Goal: Task Accomplishment & Management: Complete application form

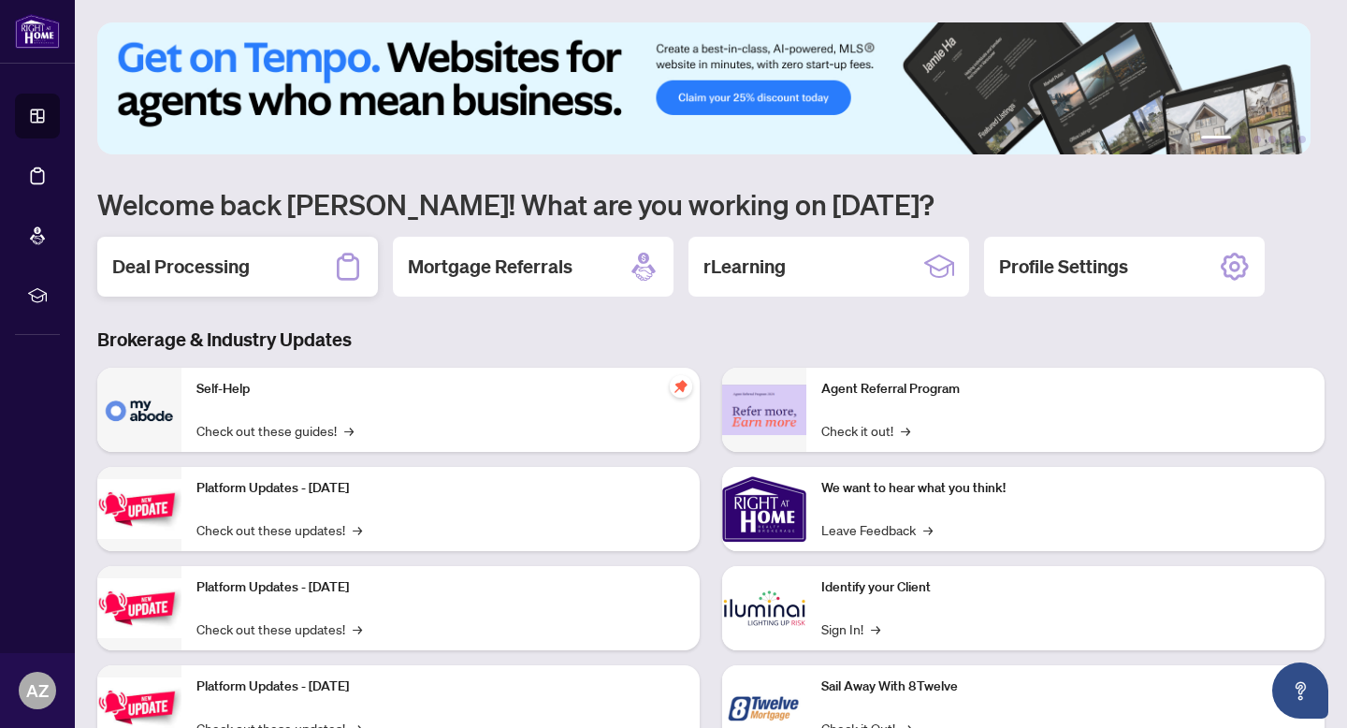
click at [244, 276] on h2 "Deal Processing" at bounding box center [181, 267] width 138 height 26
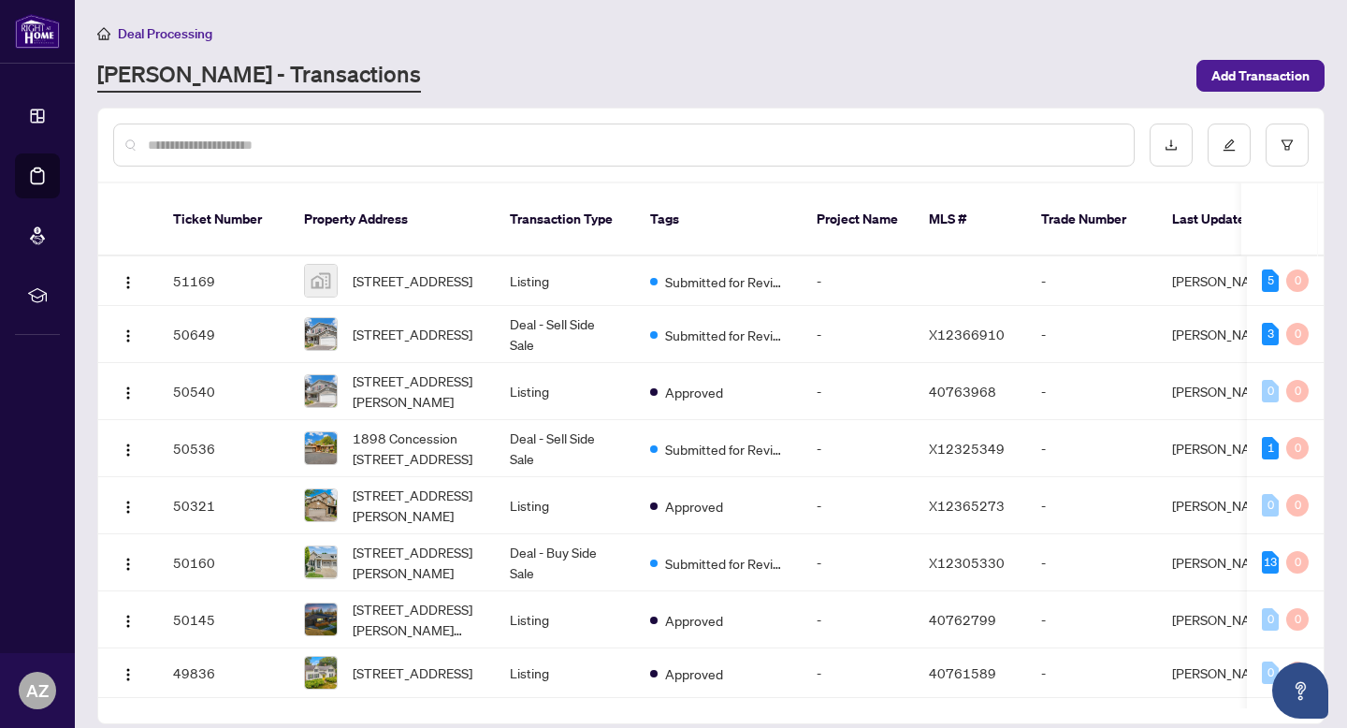
click at [265, 138] on input "text" at bounding box center [633, 145] width 971 height 21
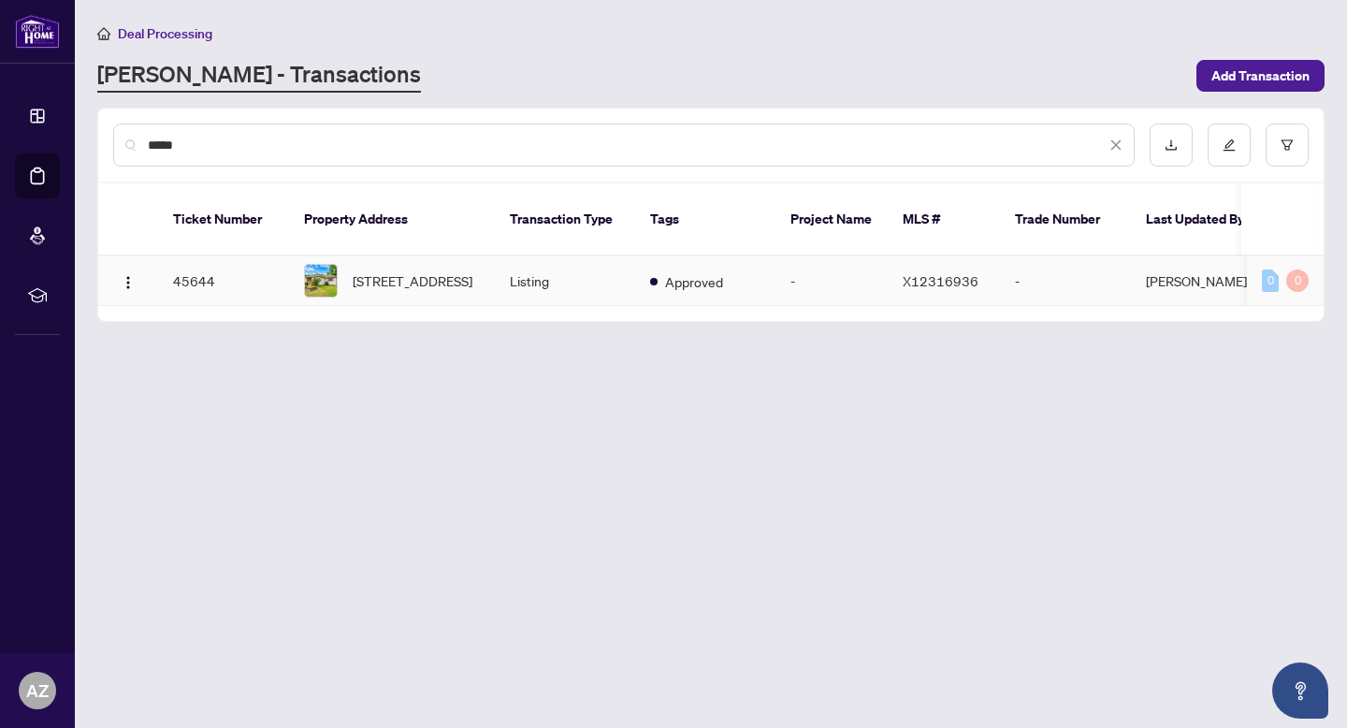
type input "*****"
click at [705, 277] on td "Approved" at bounding box center [705, 281] width 140 height 50
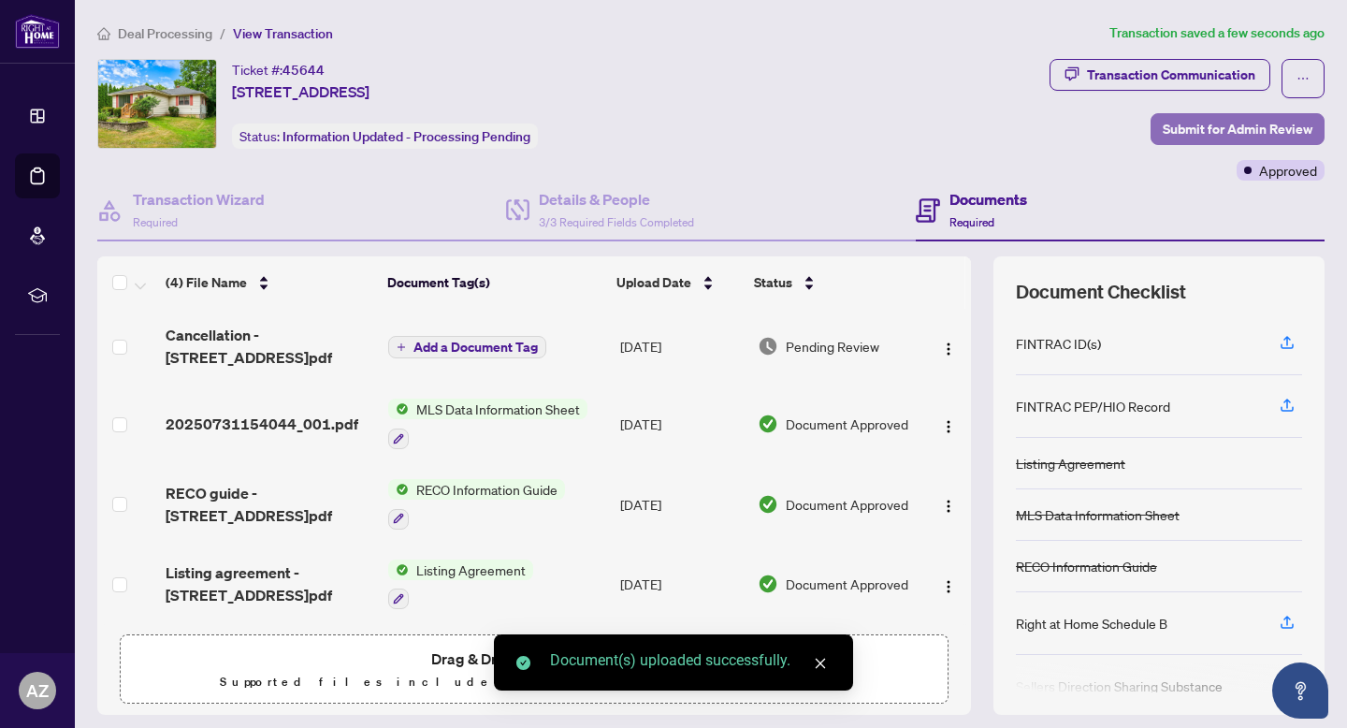
click at [1223, 140] on span "Submit for Admin Review" at bounding box center [1238, 129] width 150 height 30
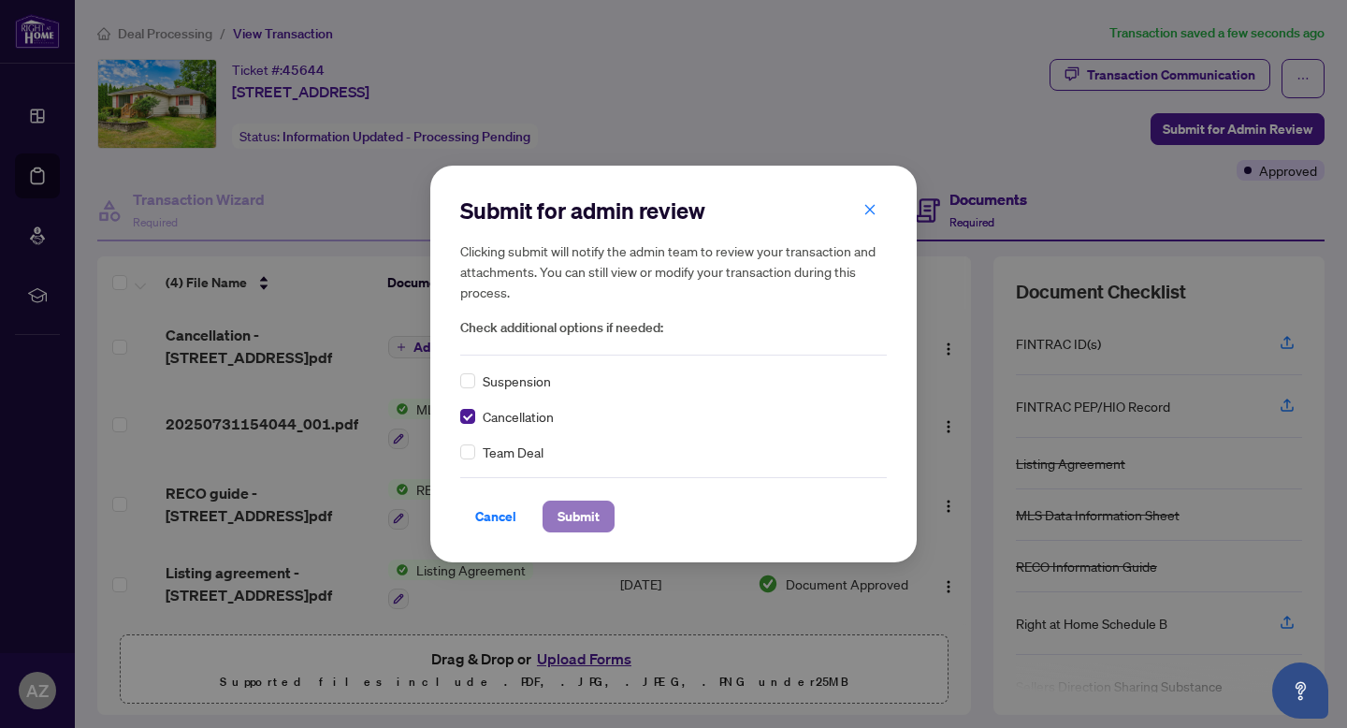
click at [589, 525] on span "Submit" at bounding box center [579, 516] width 42 height 30
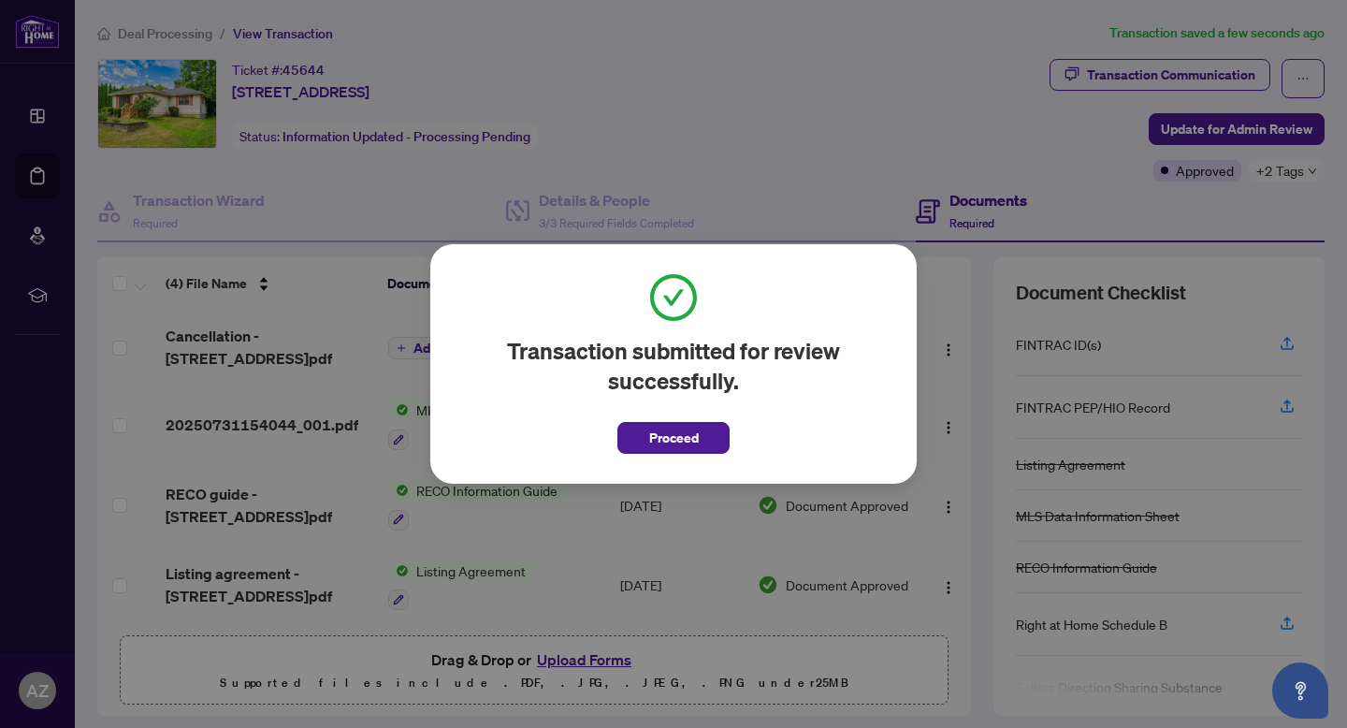
click at [684, 447] on span "Proceed" at bounding box center [674, 438] width 50 height 30
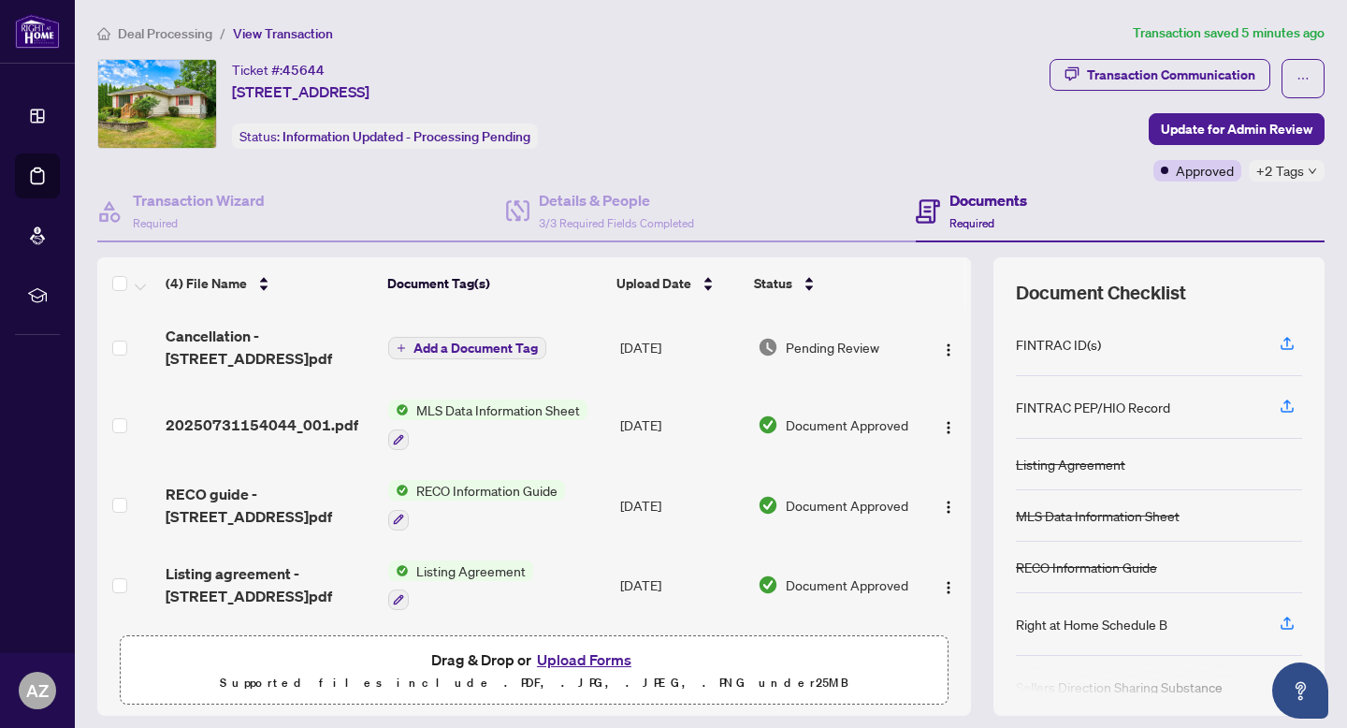
click at [152, 35] on span "Deal Processing" at bounding box center [165, 33] width 94 height 17
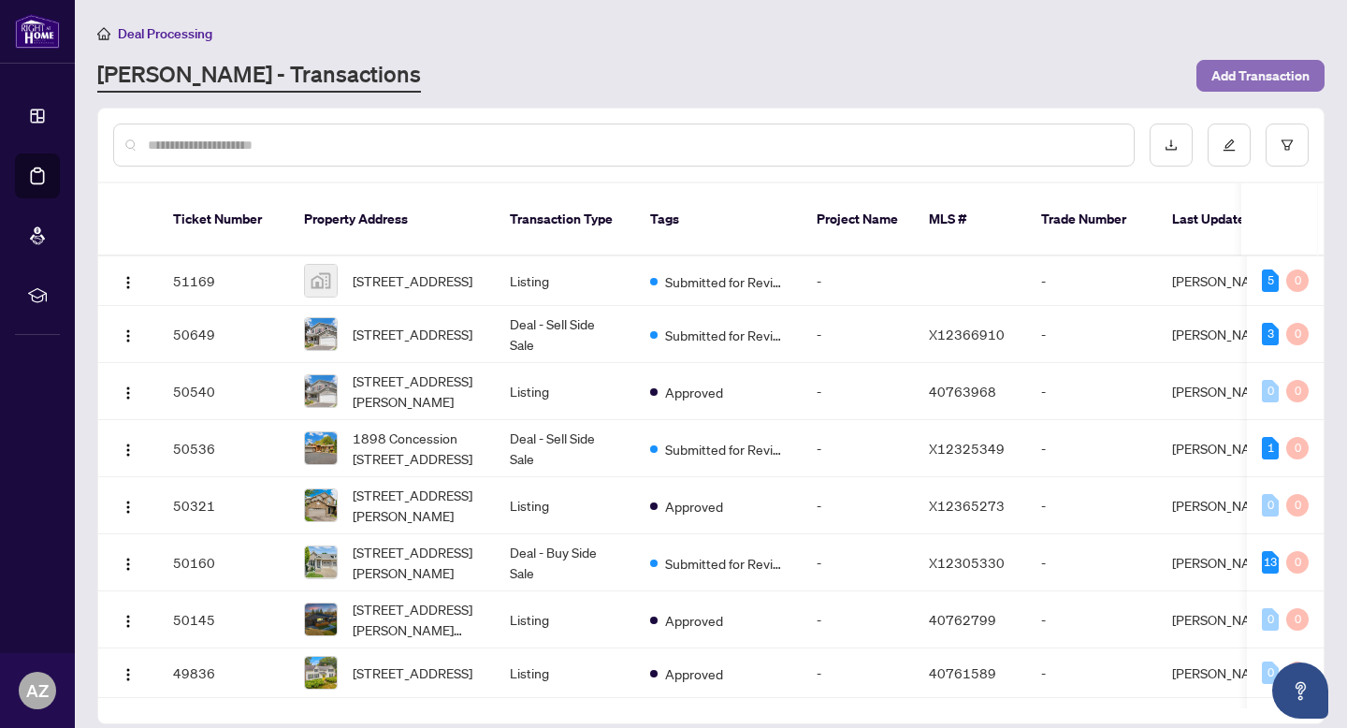
click at [1231, 87] on span "Add Transaction" at bounding box center [1261, 76] width 98 height 30
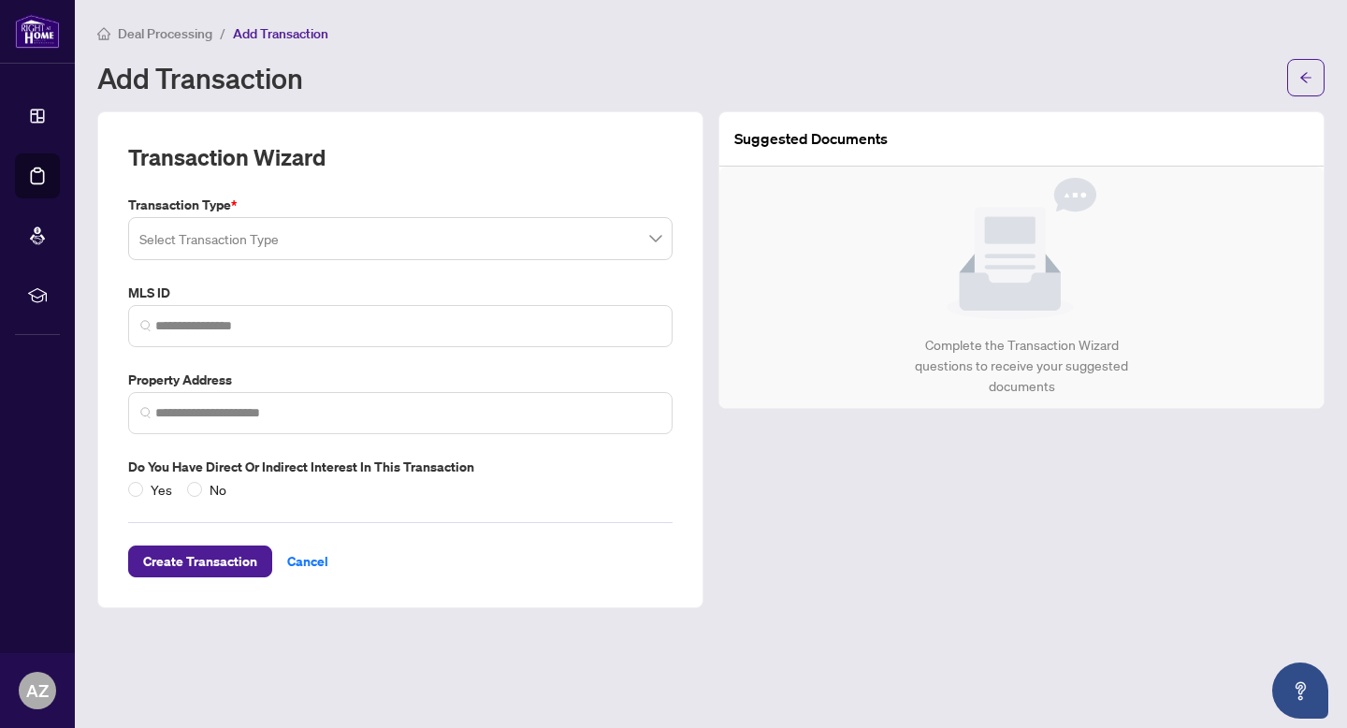
click at [273, 245] on input "search" at bounding box center [391, 241] width 505 height 41
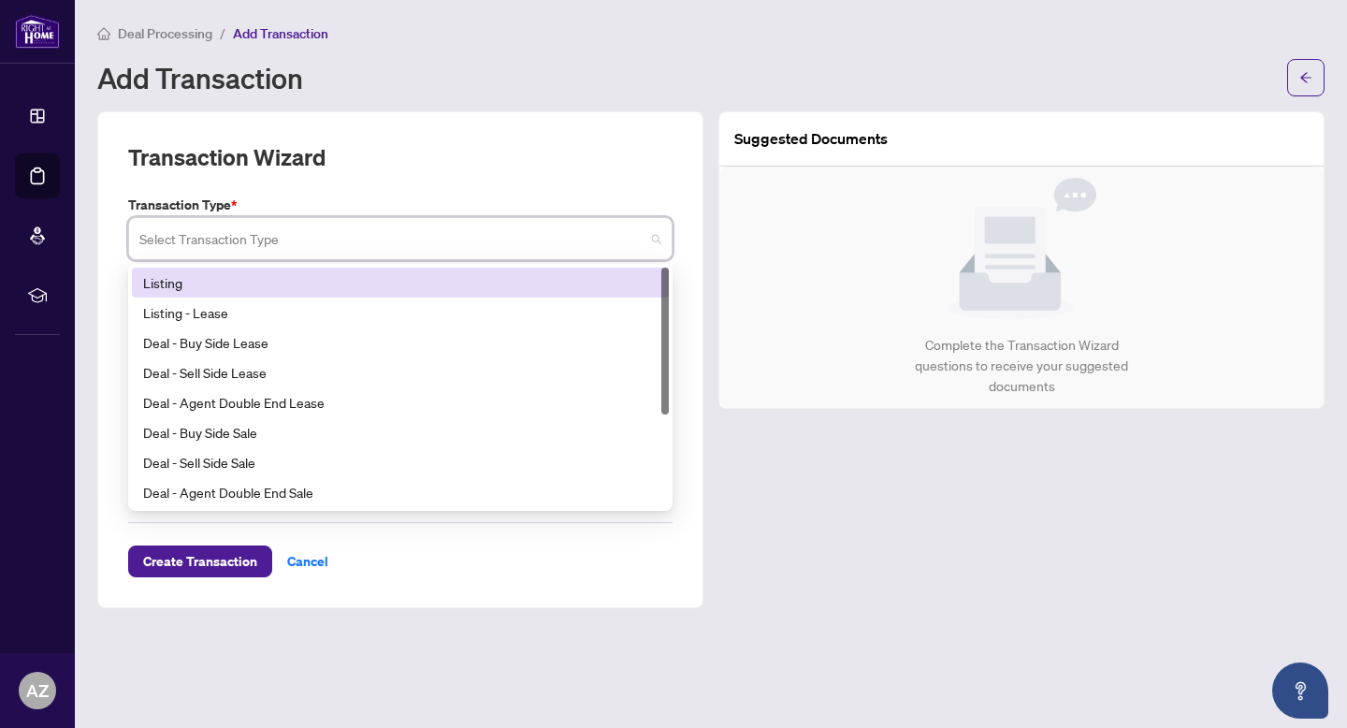
click at [238, 289] on div "Listing" at bounding box center [400, 282] width 515 height 21
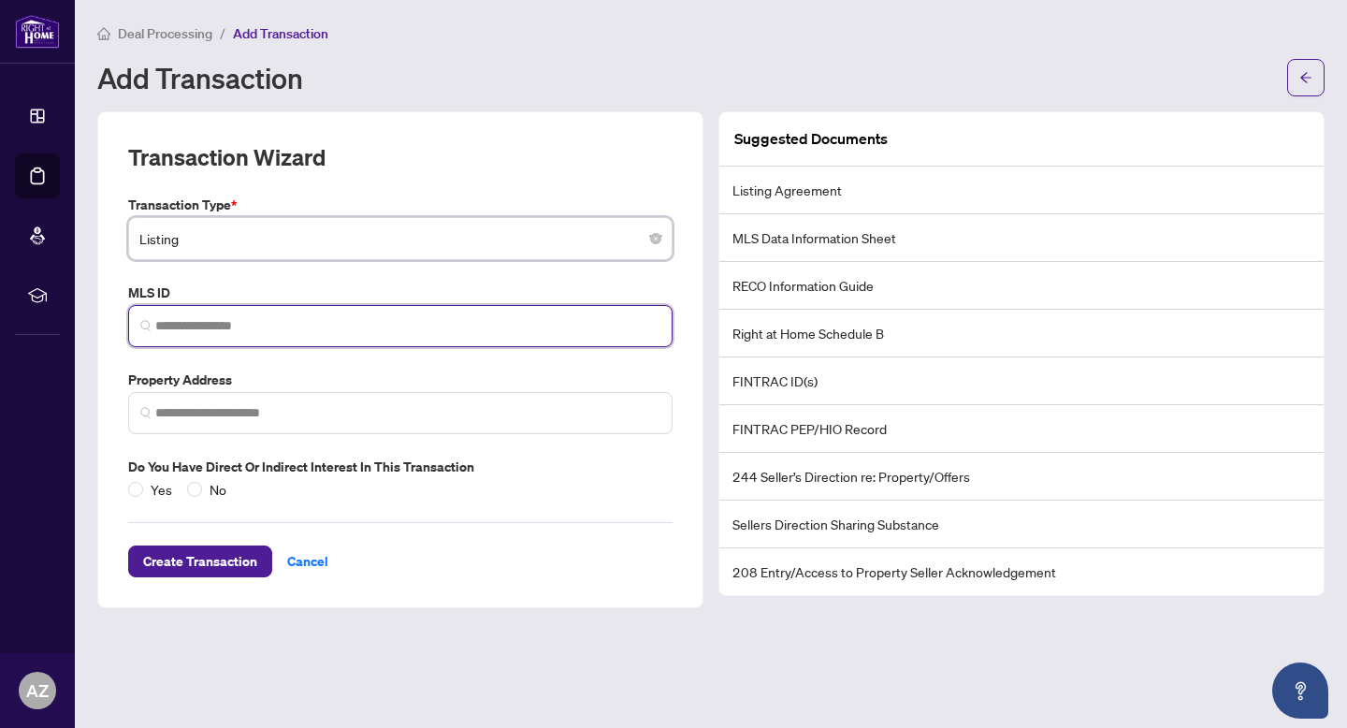
click at [193, 320] on input "search" at bounding box center [407, 326] width 505 height 20
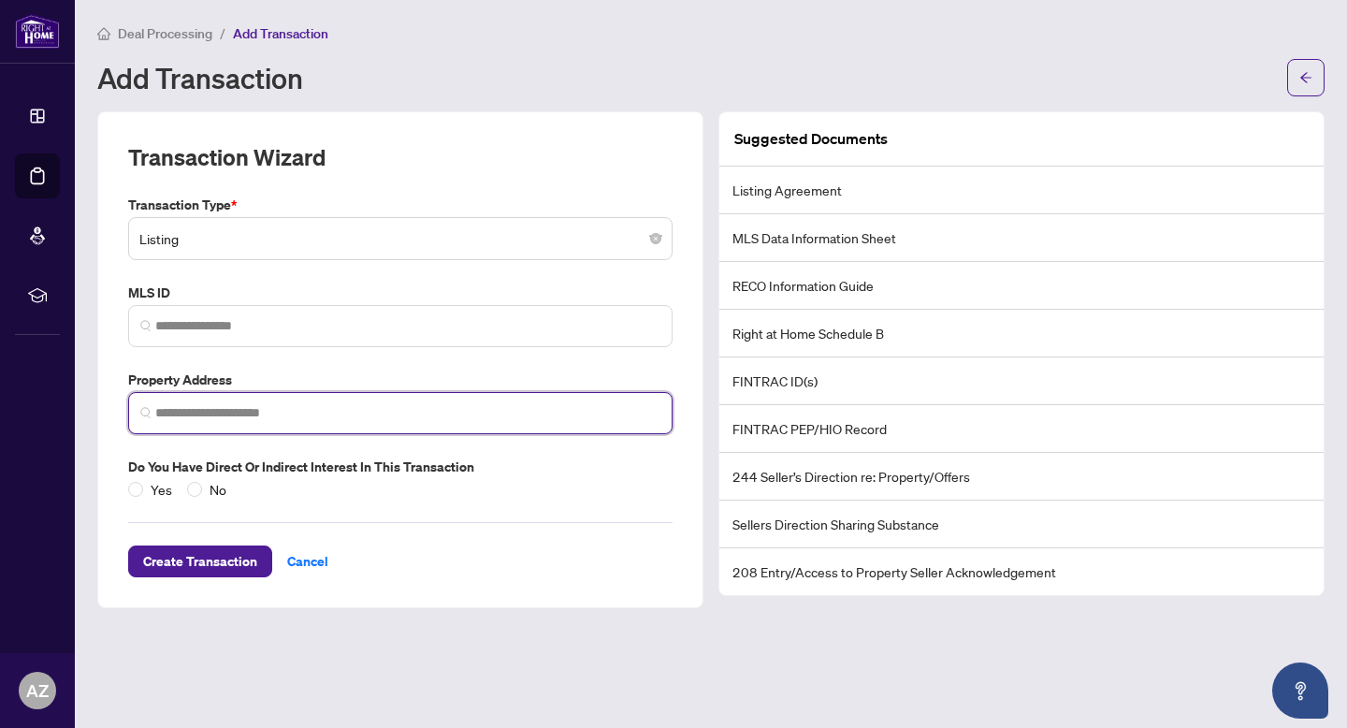
click at [298, 418] on input "search" at bounding box center [407, 413] width 505 height 20
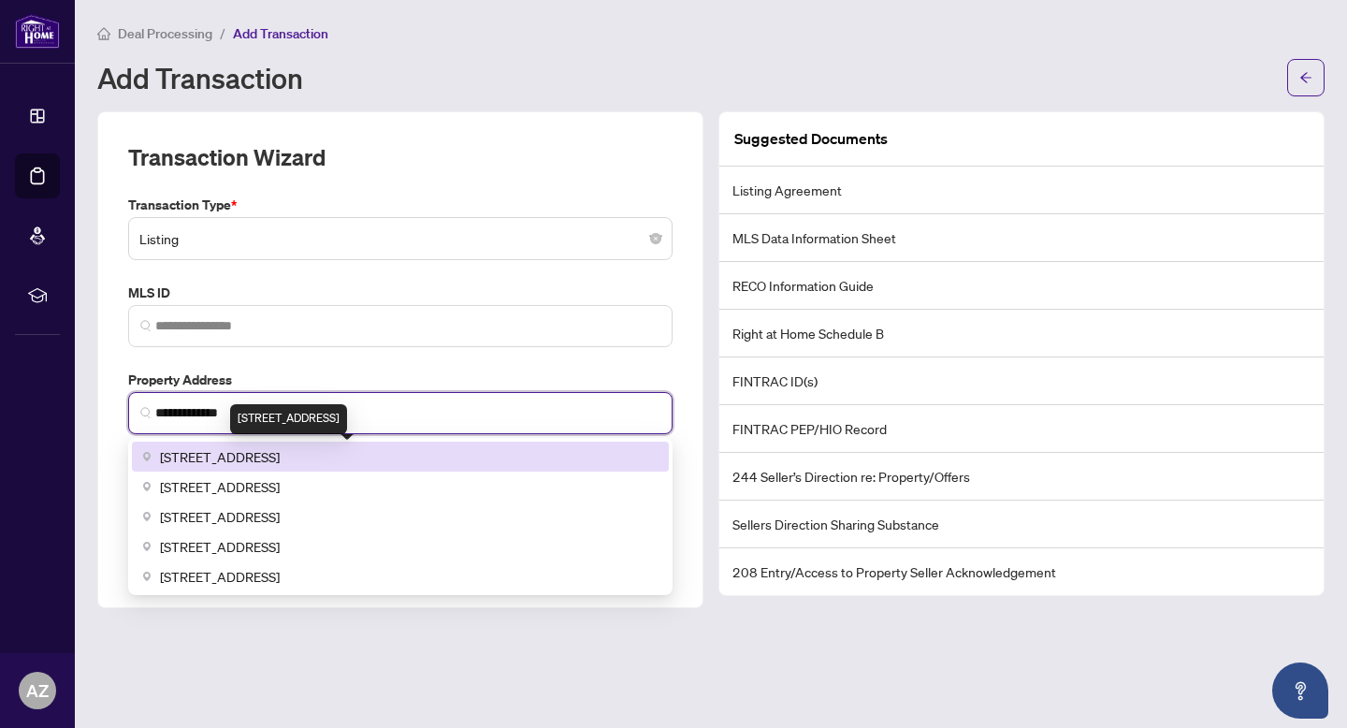
click at [280, 463] on span "[STREET_ADDRESS]" at bounding box center [220, 456] width 120 height 21
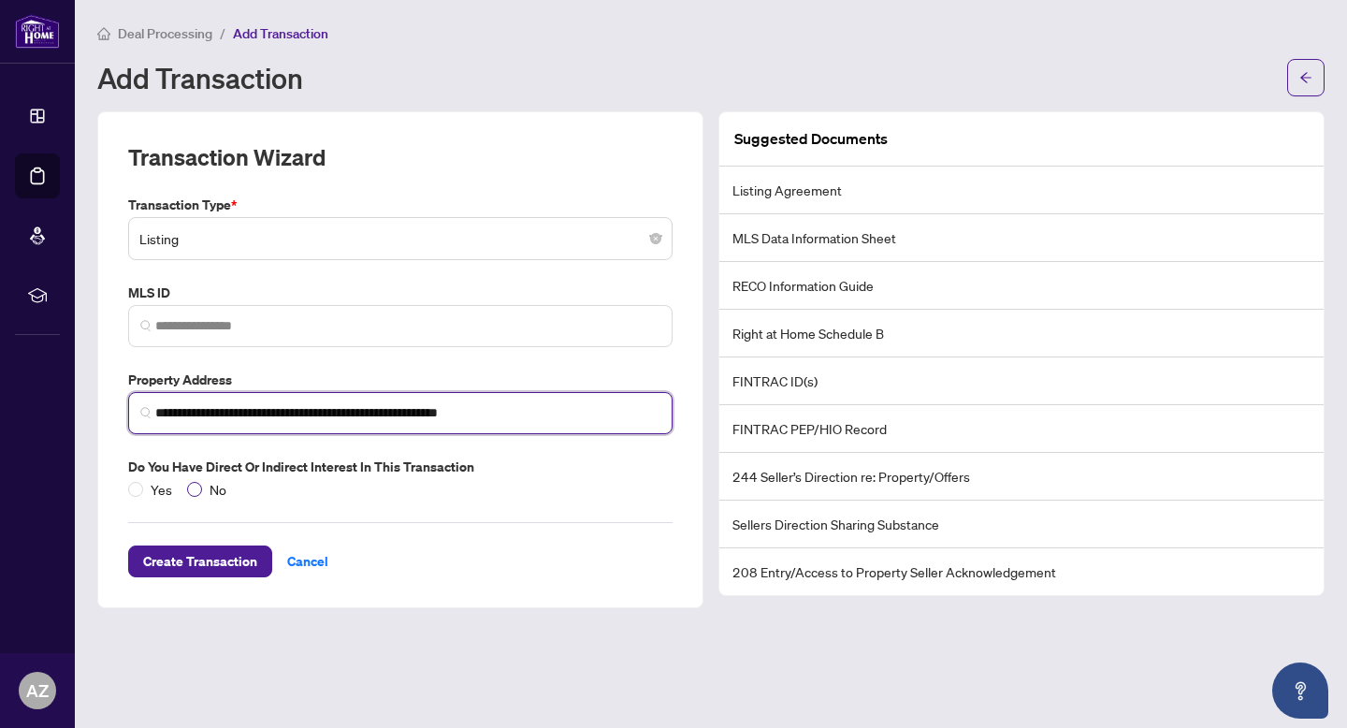
type input "**********"
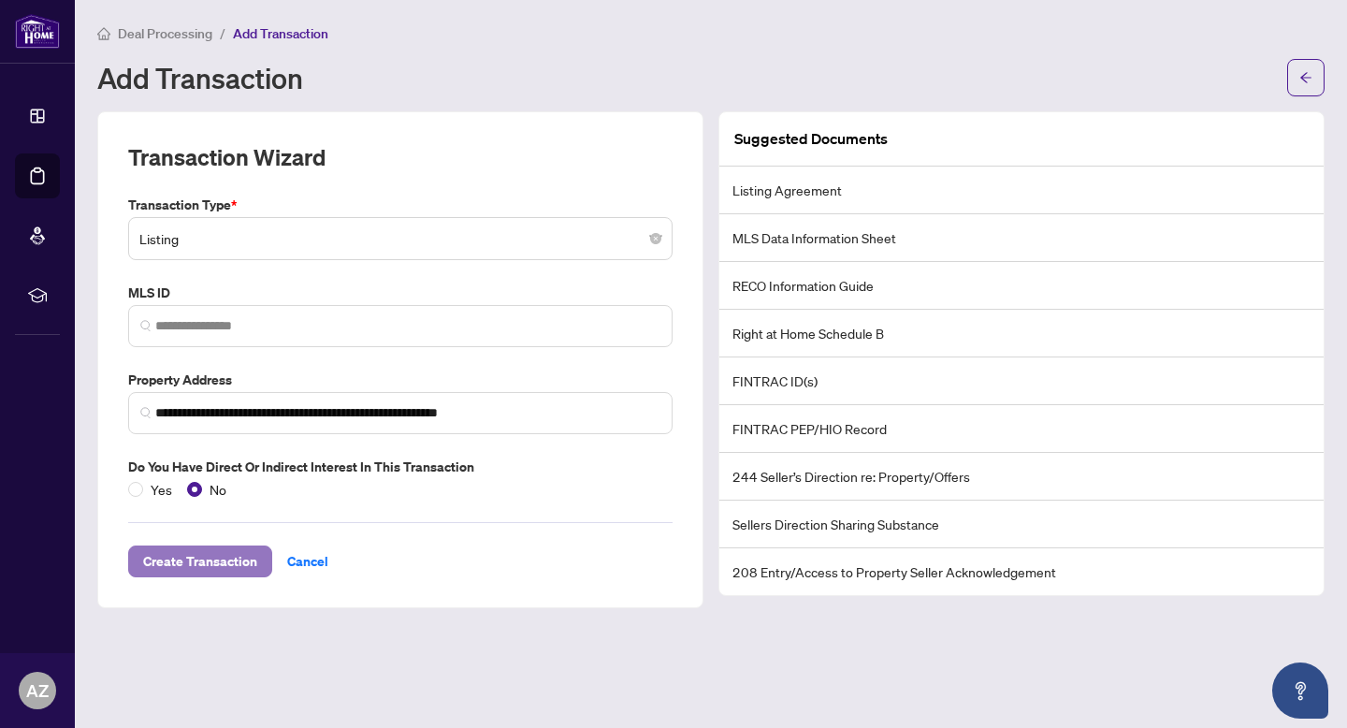
click at [210, 565] on span "Create Transaction" at bounding box center [200, 561] width 114 height 30
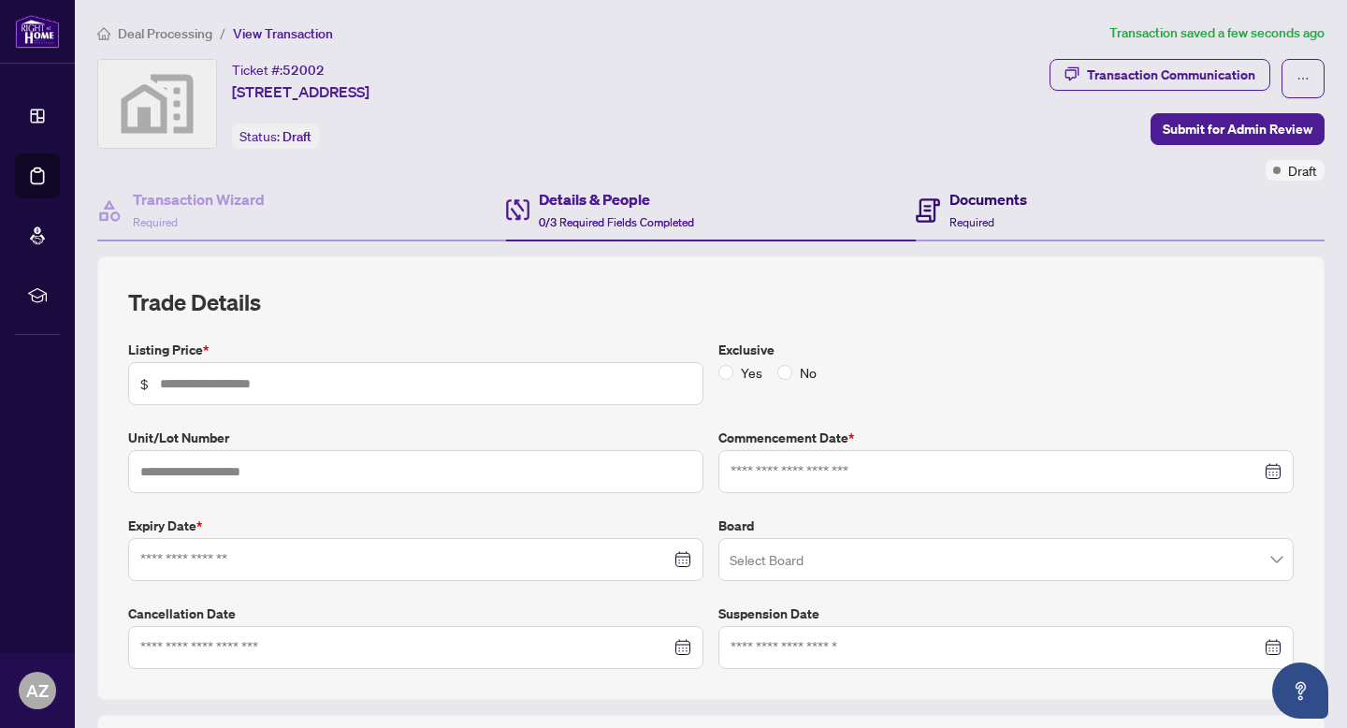
click at [961, 215] on span "Required" at bounding box center [972, 222] width 45 height 14
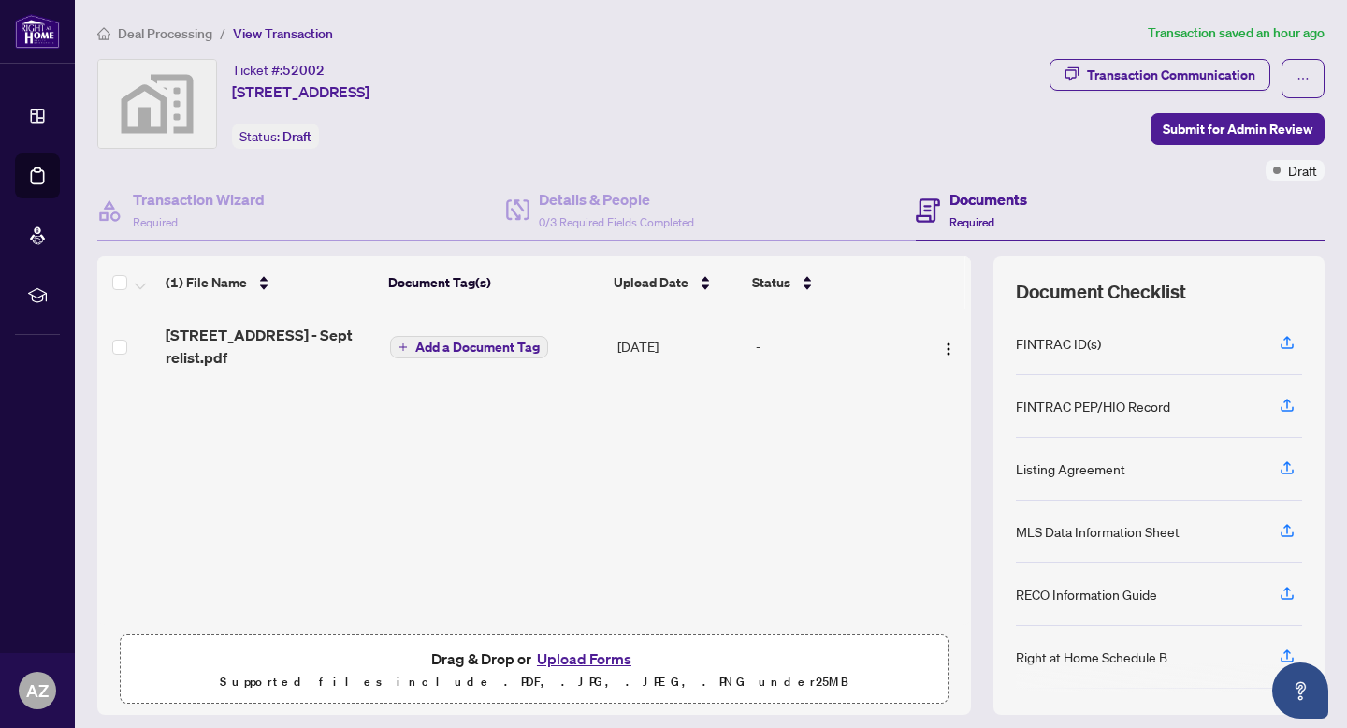
click at [607, 657] on button "Upload Forms" at bounding box center [584, 658] width 106 height 24
